Goal: Transaction & Acquisition: Download file/media

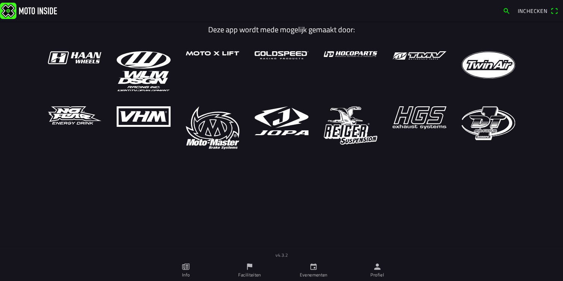
click at [309, 271] on link "Evenementen" at bounding box center [313, 270] width 64 height 21
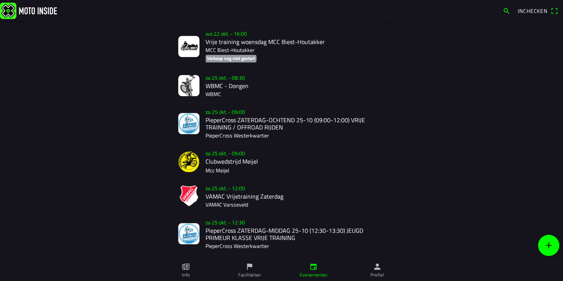
scroll to position [562, 0]
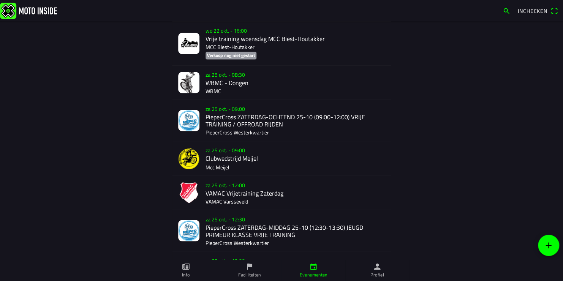
click at [220, 86] on div "za 25 okt. - 08:30 WBMC - Dongen WBMC" at bounding box center [294, 83] width 179 height 34
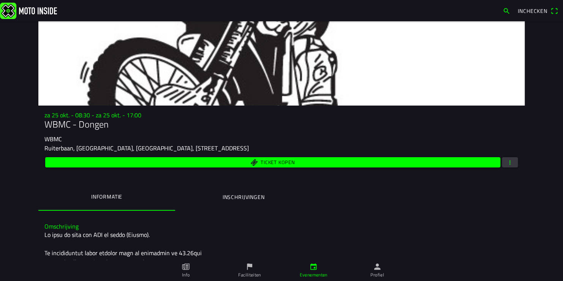
click at [506, 163] on span "button" at bounding box center [509, 162] width 7 height 10
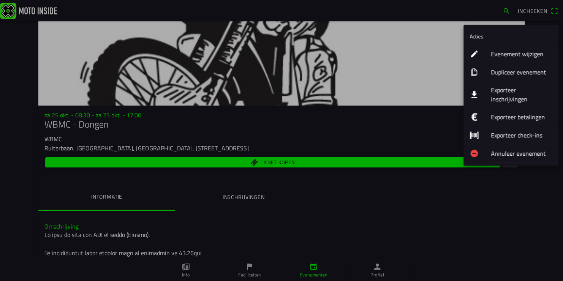
click at [512, 92] on ion-label "Exporteer inschrijvingen" at bounding box center [522, 94] width 62 height 18
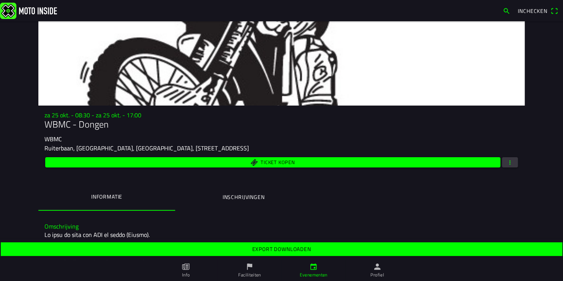
click at [367, 253] on span "Export downloaden" at bounding box center [280, 249] width 549 height 14
